Goal: Feedback & Contribution: Submit feedback/report problem

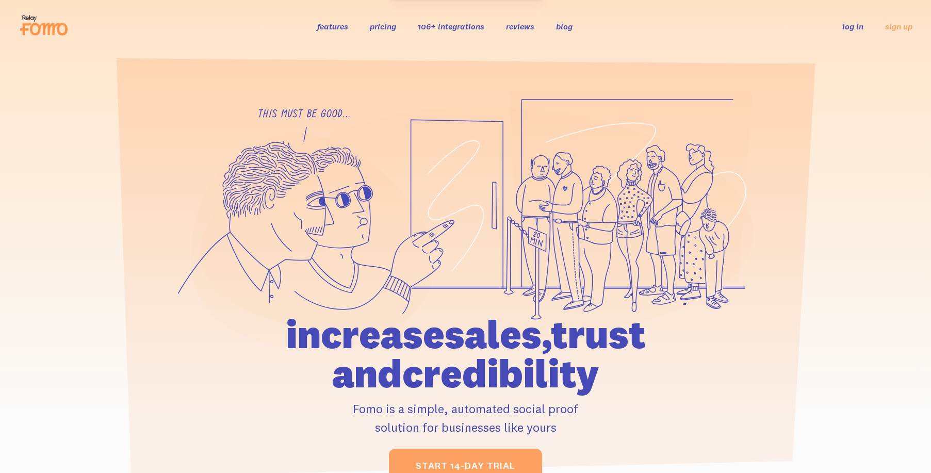
click at [852, 28] on link "log in" at bounding box center [853, 26] width 21 height 10
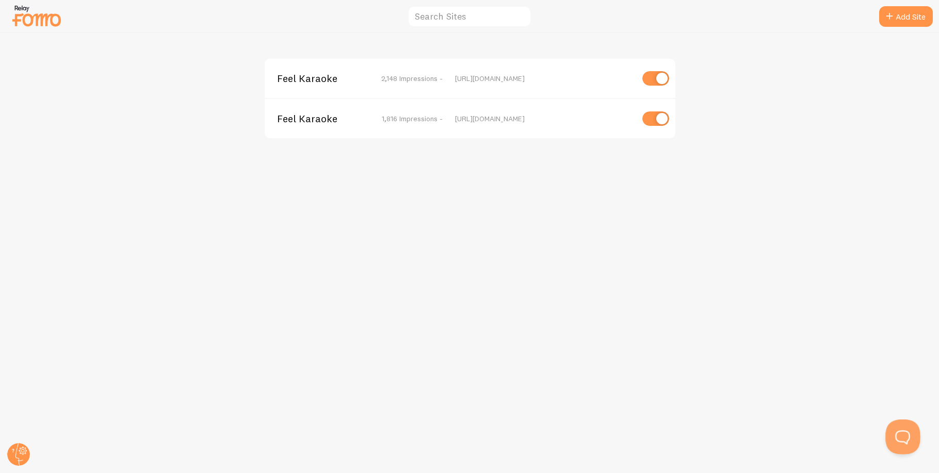
click at [901, 425] on button "Open Beacon popover" at bounding box center [901, 435] width 31 height 31
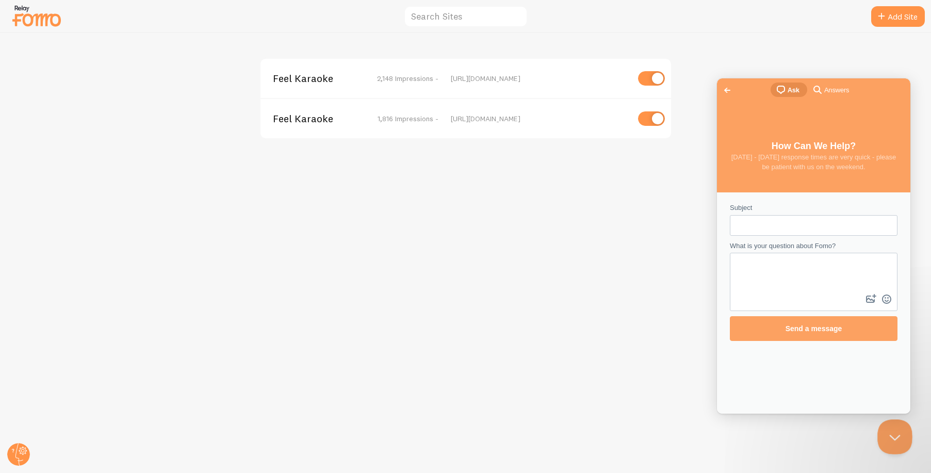
click at [902, 429] on button "Close Beacon popover" at bounding box center [893, 435] width 31 height 31
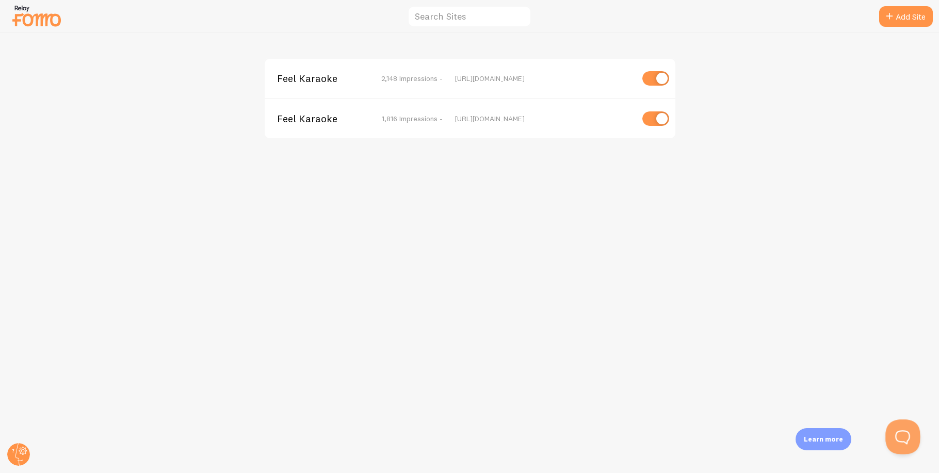
click at [902, 429] on button "Open Beacon popover" at bounding box center [901, 435] width 31 height 31
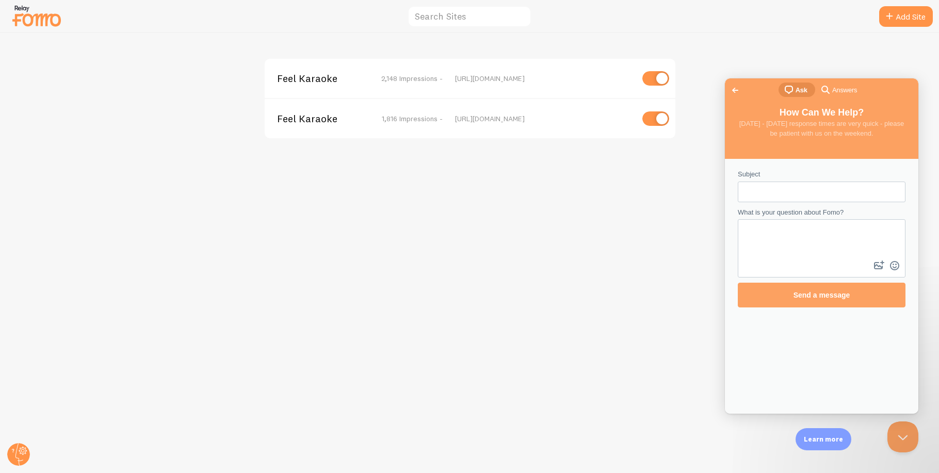
click at [781, 187] on input "Subject" at bounding box center [821, 192] width 151 height 19
click at [838, 93] on span "Answers" at bounding box center [844, 90] width 25 height 10
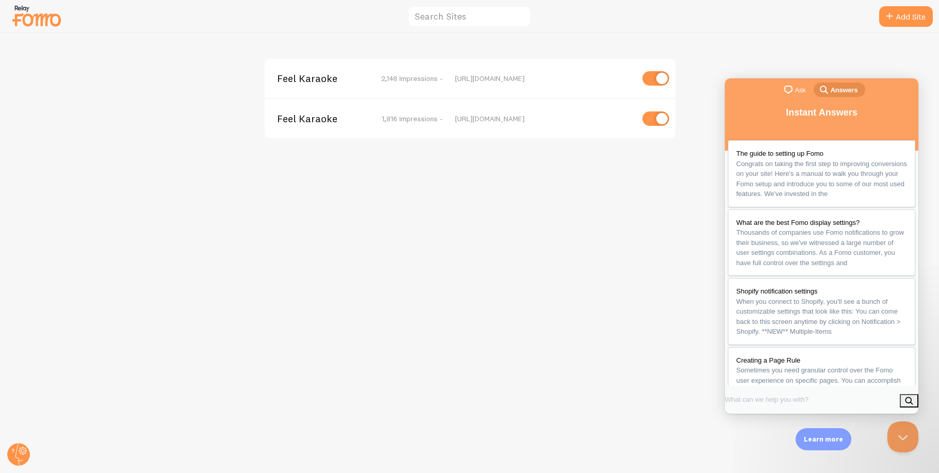
click at [795, 89] on span "Ask" at bounding box center [800, 90] width 11 height 10
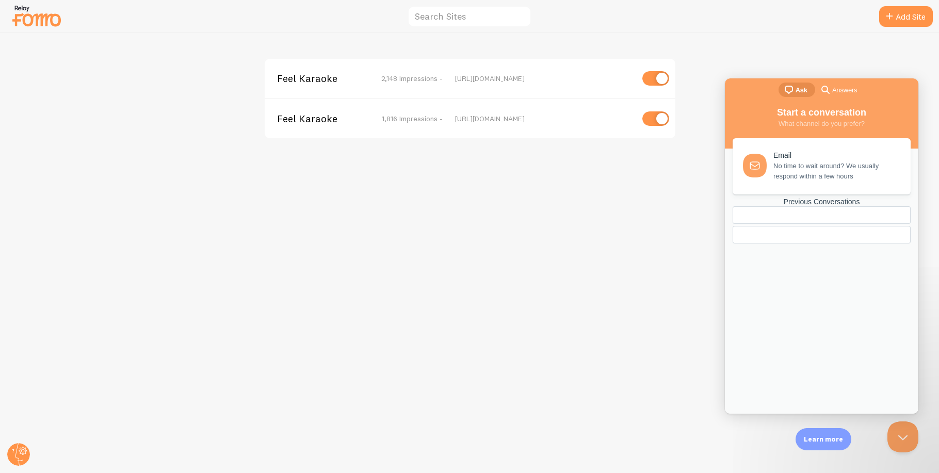
drag, startPoint x: 787, startPoint y: 260, endPoint x: 778, endPoint y: 147, distance: 113.4
click at [781, 228] on div "Email No time to wait around? We usually respond within a few hours Previous Co…" at bounding box center [821, 265] width 187 height 255
click at [794, 88] on span "chat-square" at bounding box center [789, 90] width 12 height 12
click at [788, 163] on span "No time to wait around? We usually respond within a few hours" at bounding box center [836, 169] width 125 height 21
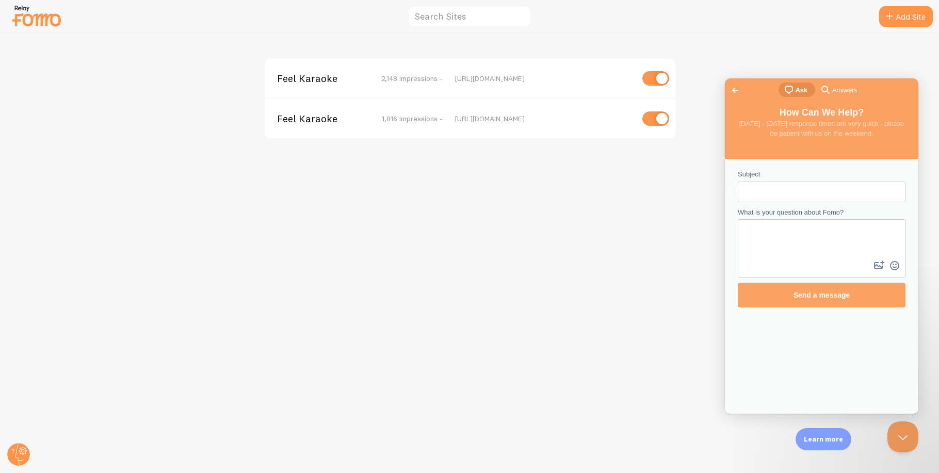
click at [763, 193] on input "Subject" at bounding box center [821, 192] width 151 height 19
click at [880, 267] on button "image-plus" at bounding box center [879, 266] width 15 height 17
type input "C:\fakepath\WhatsApp Image 2025-08-29 at 09.46.10.jpeg"
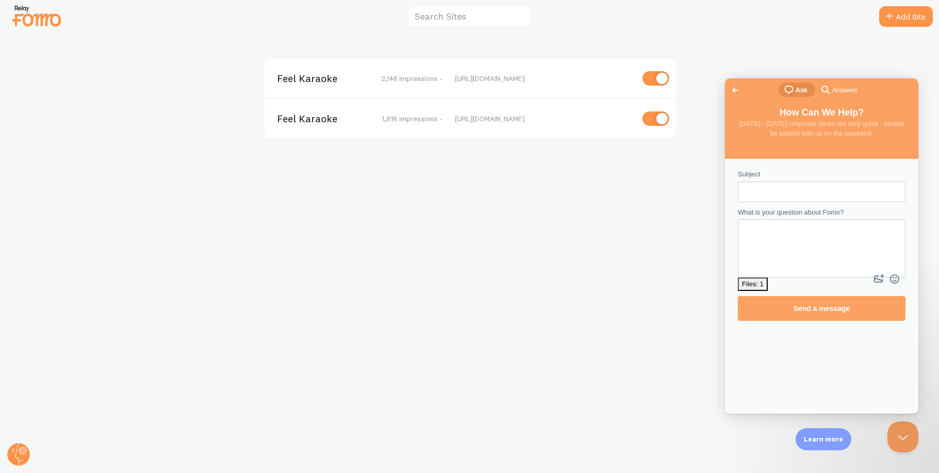
click at [764, 186] on input "Subject" at bounding box center [821, 192] width 151 height 19
type input "Ư"
click at [792, 187] on input "Subject" at bounding box center [821, 192] width 151 height 19
type input "H"
type input "Bug on notification banner"
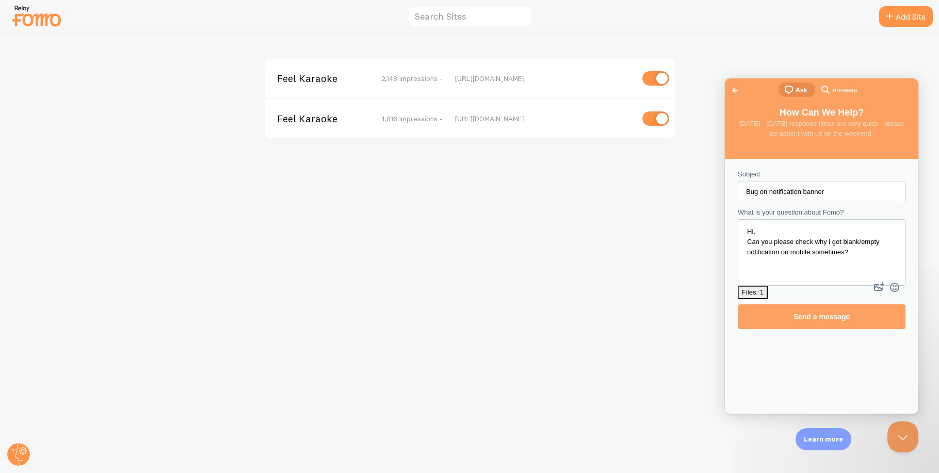
scroll to position [2, 0]
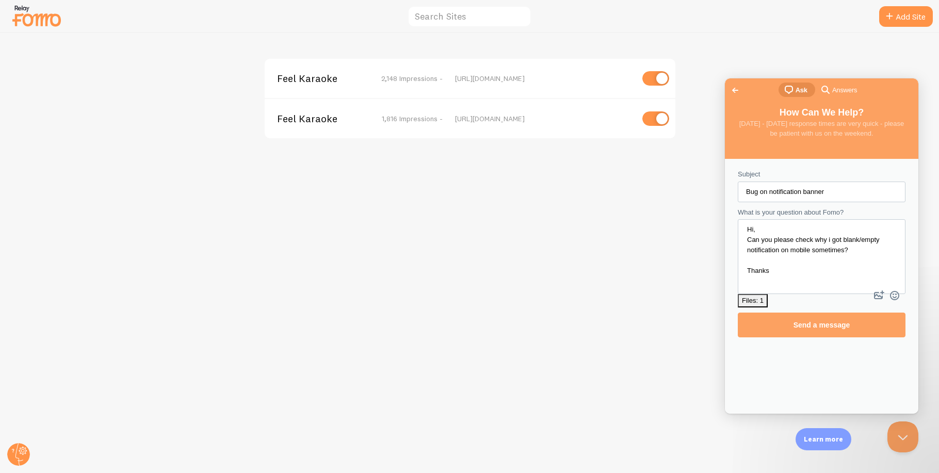
type textarea "Hi, Can you please check why i got blank/empty notification on mobile sometimes…"
click at [754, 296] on div "Files: 1" at bounding box center [753, 301] width 22 height 10
click at [907, 435] on button "cross-small" at bounding box center [909, 440] width 15 height 11
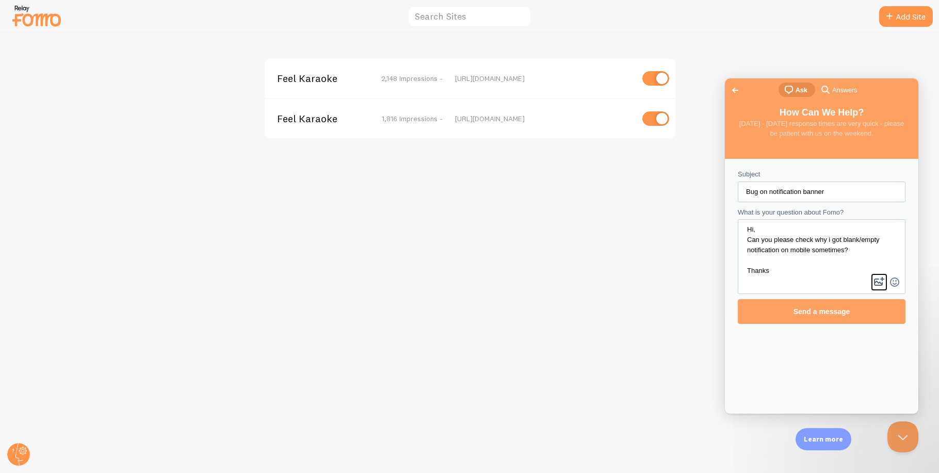
click at [880, 279] on button "image-plus" at bounding box center [879, 282] width 15 height 17
type input "C:\fakepath\WhatsApp Image 2025-08-29 at 09.46.10.jpeg"
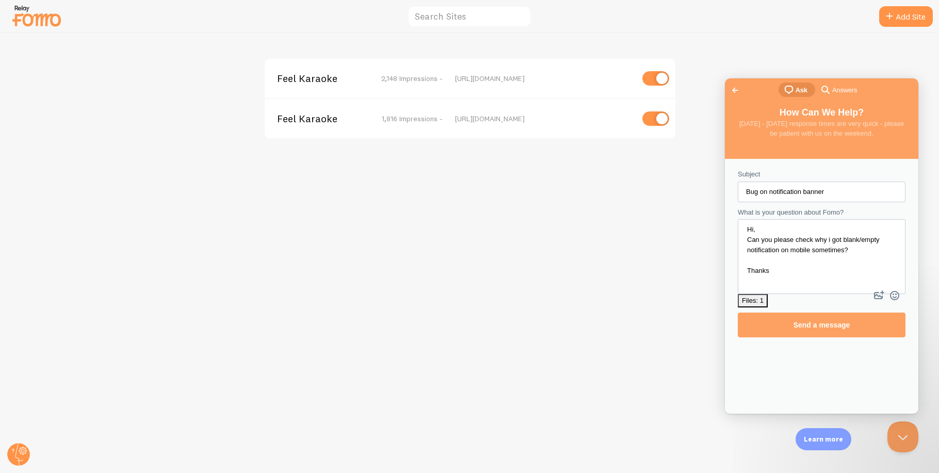
click at [822, 368] on div "Subject Bug on notification banner What is your question about Fomo? Hi, Can yo…" at bounding box center [822, 286] width 194 height 255
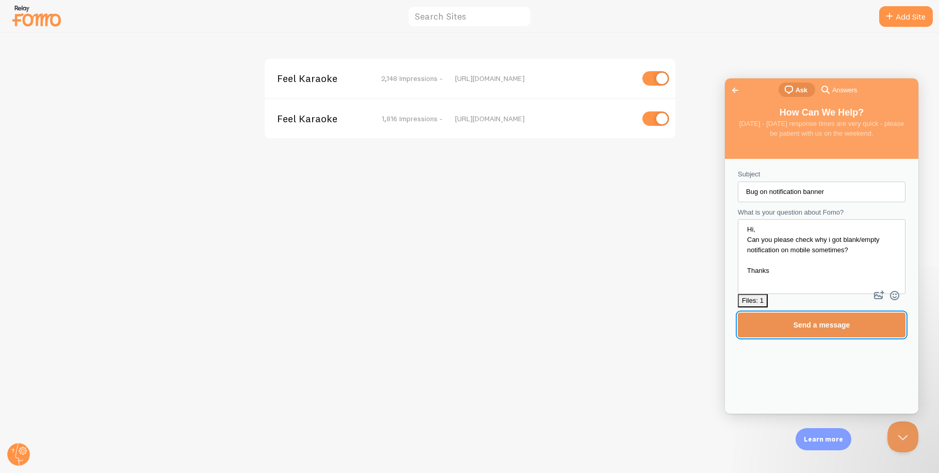
click at [806, 321] on span "Send a message" at bounding box center [822, 325] width 57 height 8
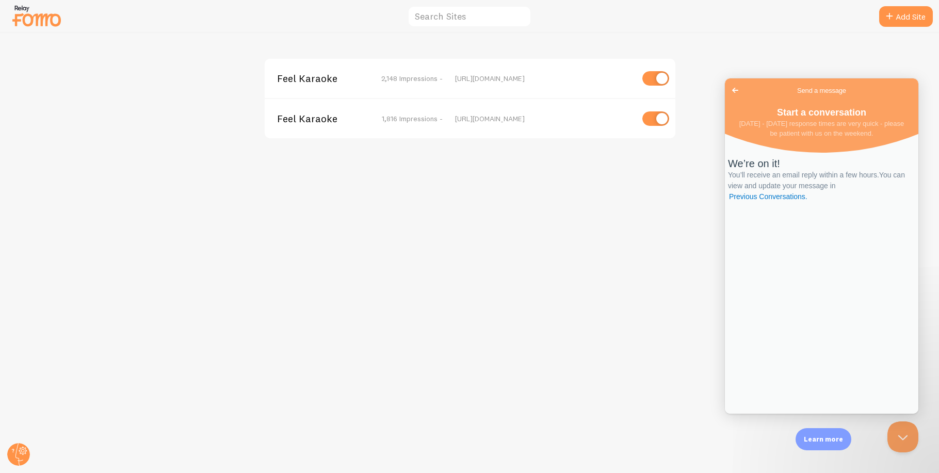
click at [155, 75] on div "Feel Karaoke 2,148 Impressions - https://feelkaraoke.com Feel Karaoke 1,816 Imp…" at bounding box center [470, 253] width 939 height 440
drag, startPoint x: 185, startPoint y: 55, endPoint x: 201, endPoint y: 55, distance: 16.0
click at [190, 55] on div "Feel Karaoke 2,148 Impressions - https://feelkaraoke.com Feel Karaoke 1,816 Imp…" at bounding box center [470, 253] width 939 height 440
